Goal: Navigation & Orientation: Find specific page/section

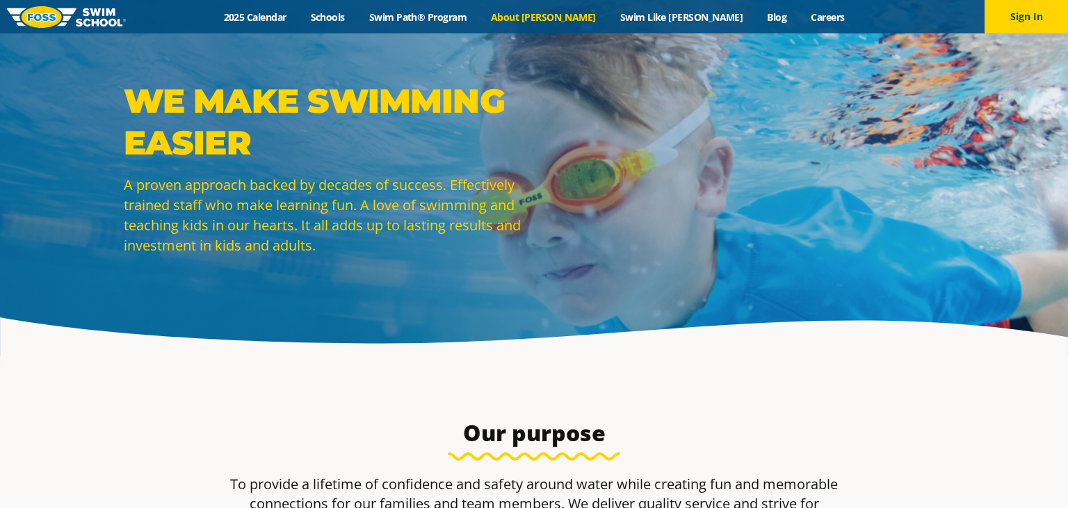
click at [566, 21] on link "About [PERSON_NAME]" at bounding box center [543, 16] width 129 height 13
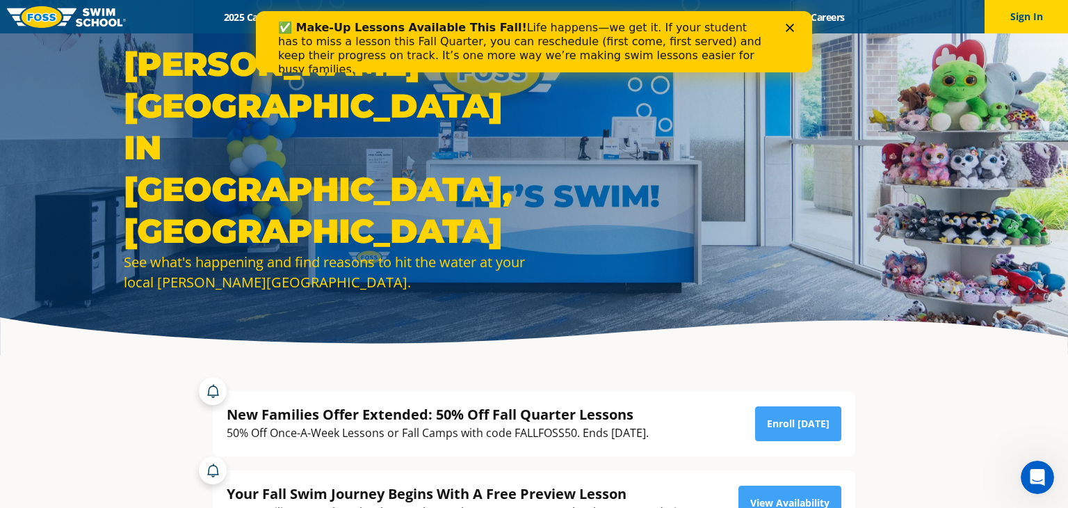
click at [788, 29] on icon "Close" at bounding box center [790, 28] width 8 height 8
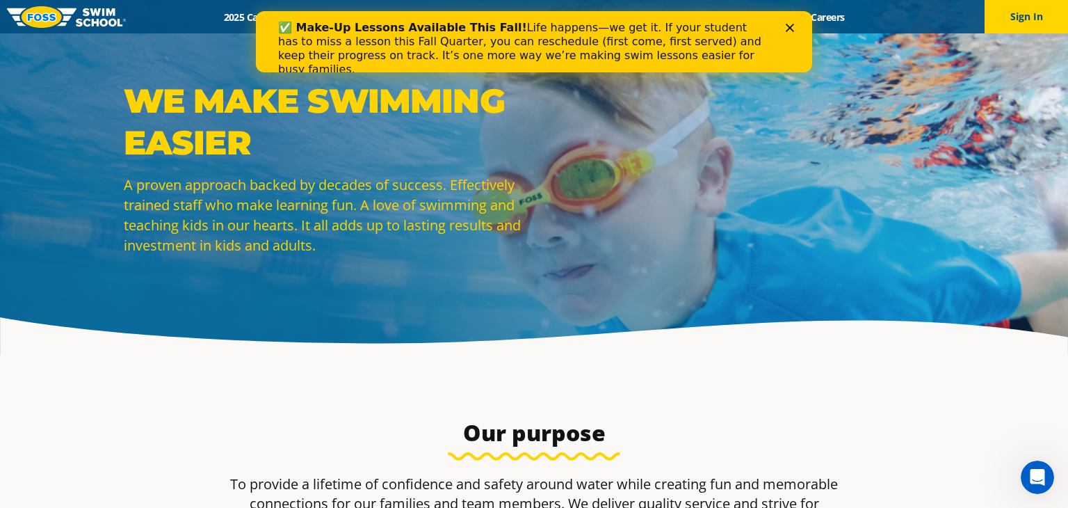
click at [794, 26] on div "Close" at bounding box center [793, 28] width 14 height 8
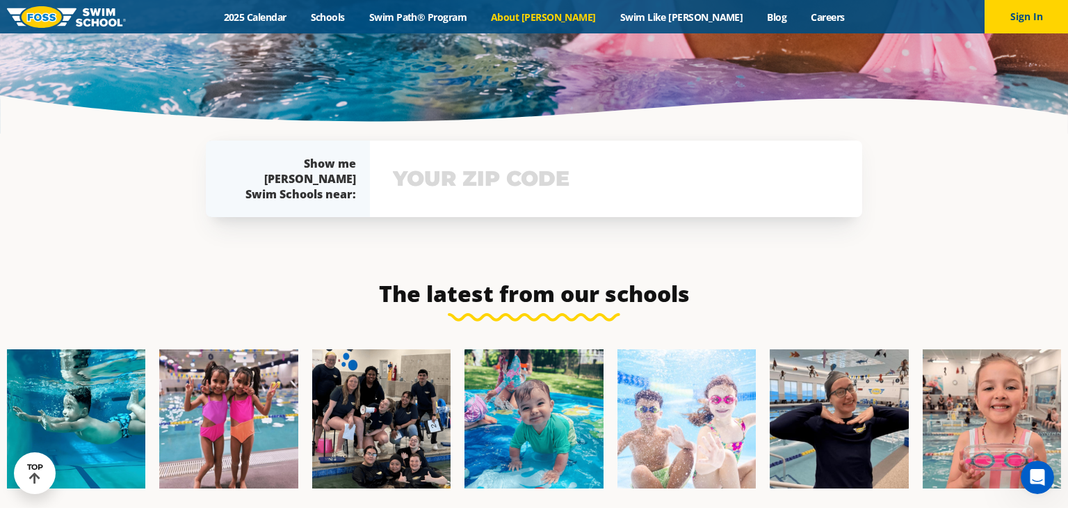
scroll to position [3717, 0]
